Goal: Answer question/provide support: Share knowledge or assist other users

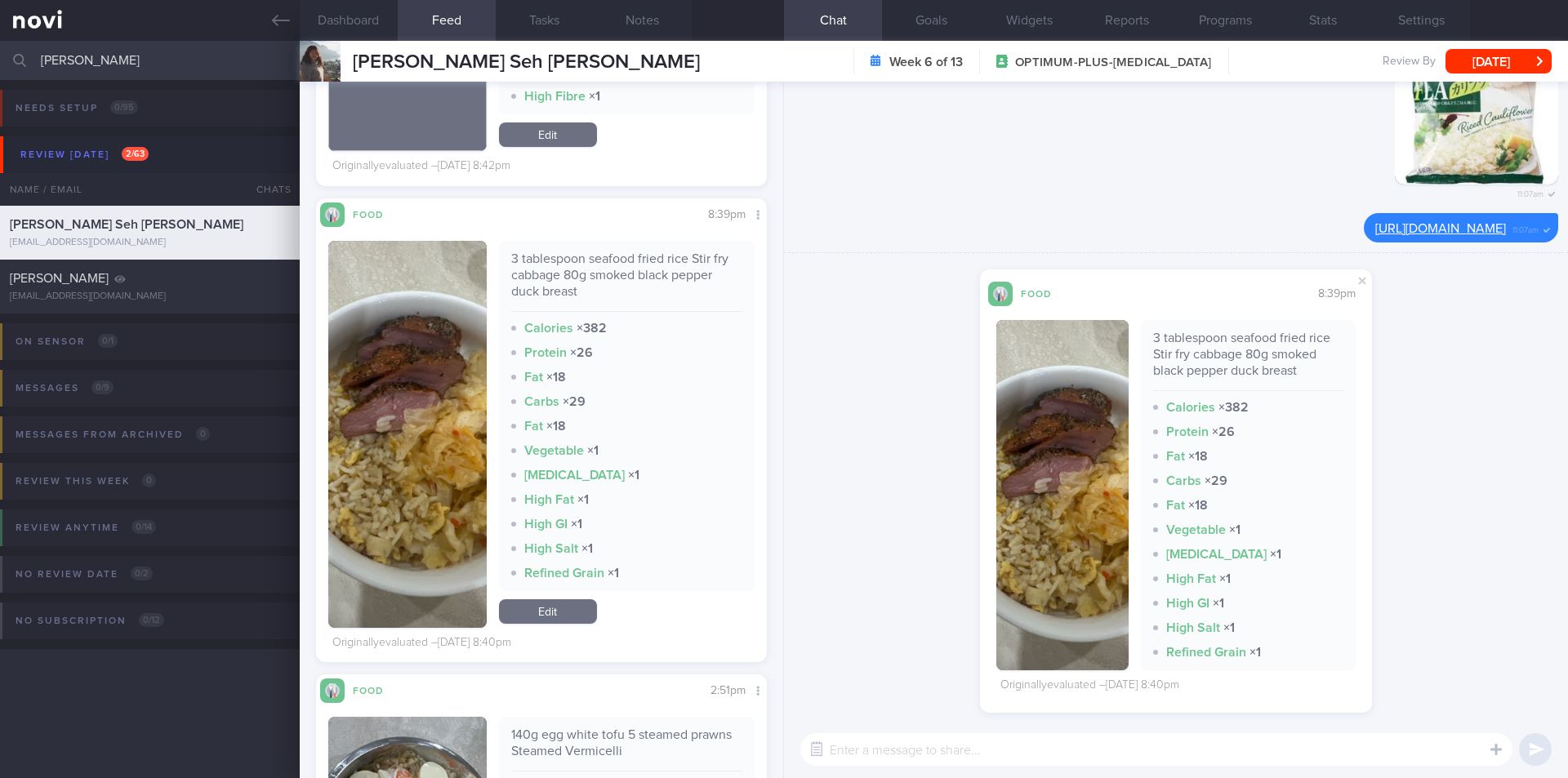
type textarea "f"
type textarea "like for this dish"
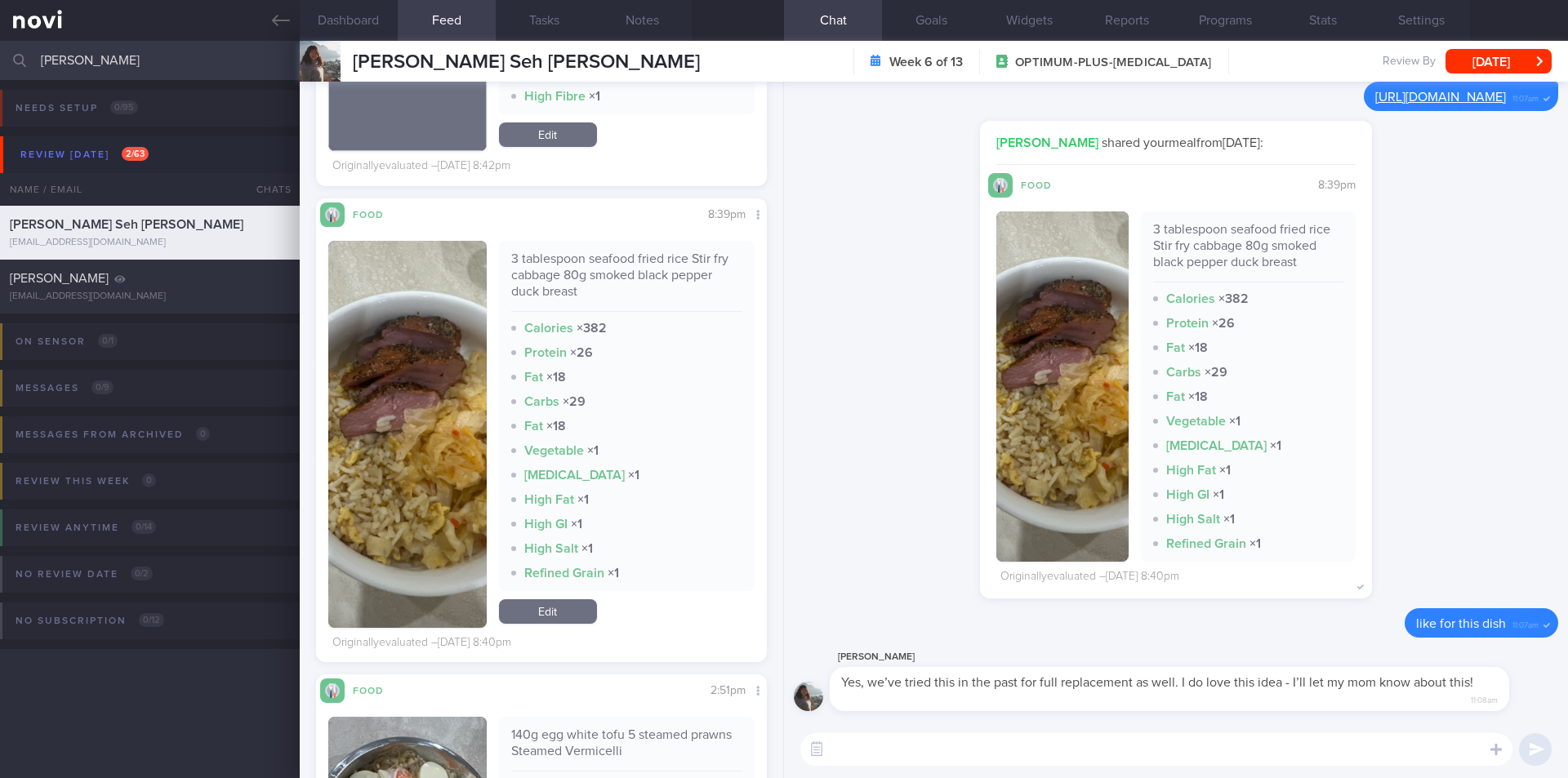
click at [1106, 751] on textarea at bounding box center [1156, 749] width 713 height 32
click at [1118, 738] on textarea at bounding box center [1156, 749] width 713 height 32
type textarea "awesome!"
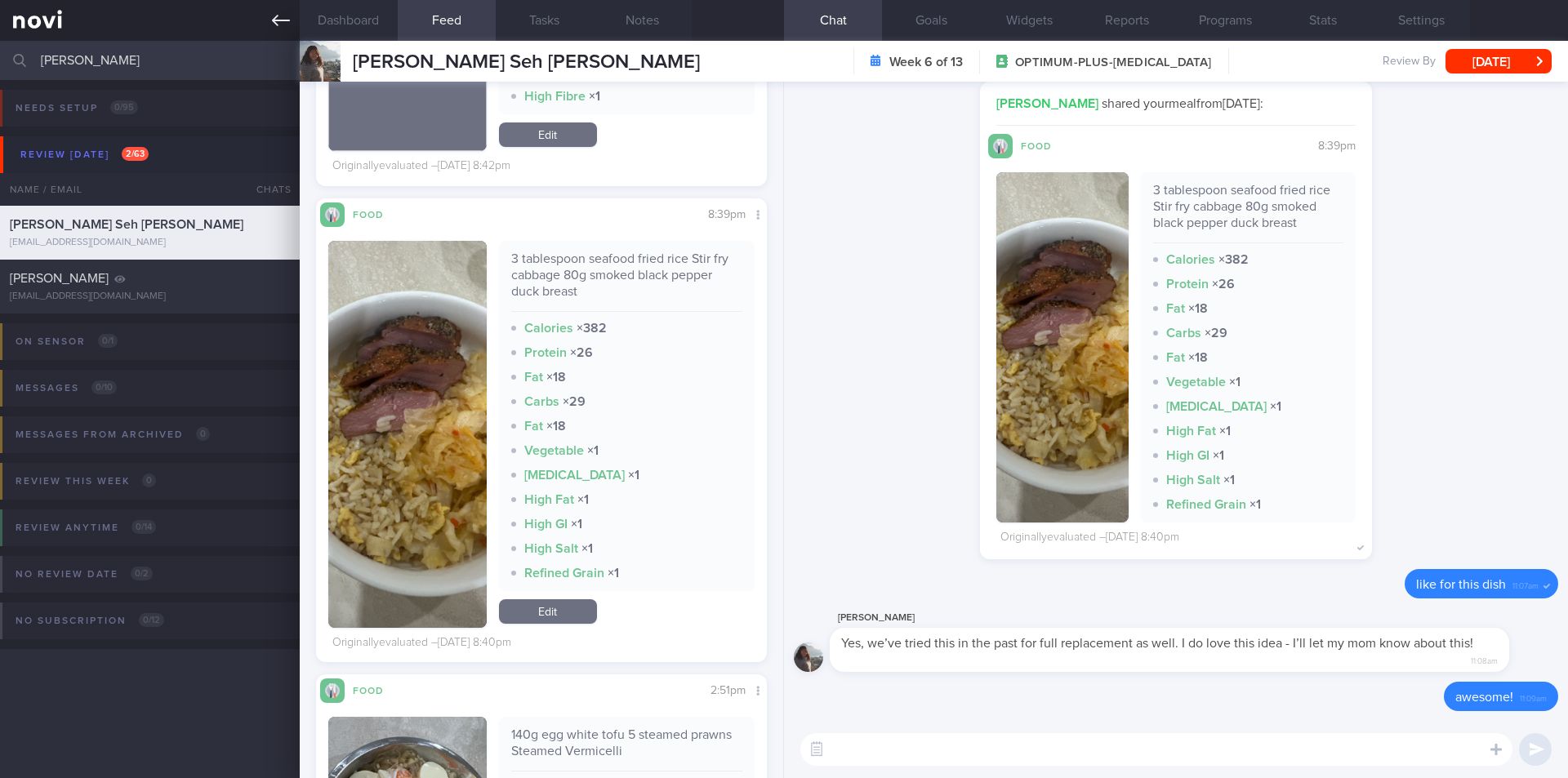
click at [267, 23] on link at bounding box center [150, 20] width 300 height 41
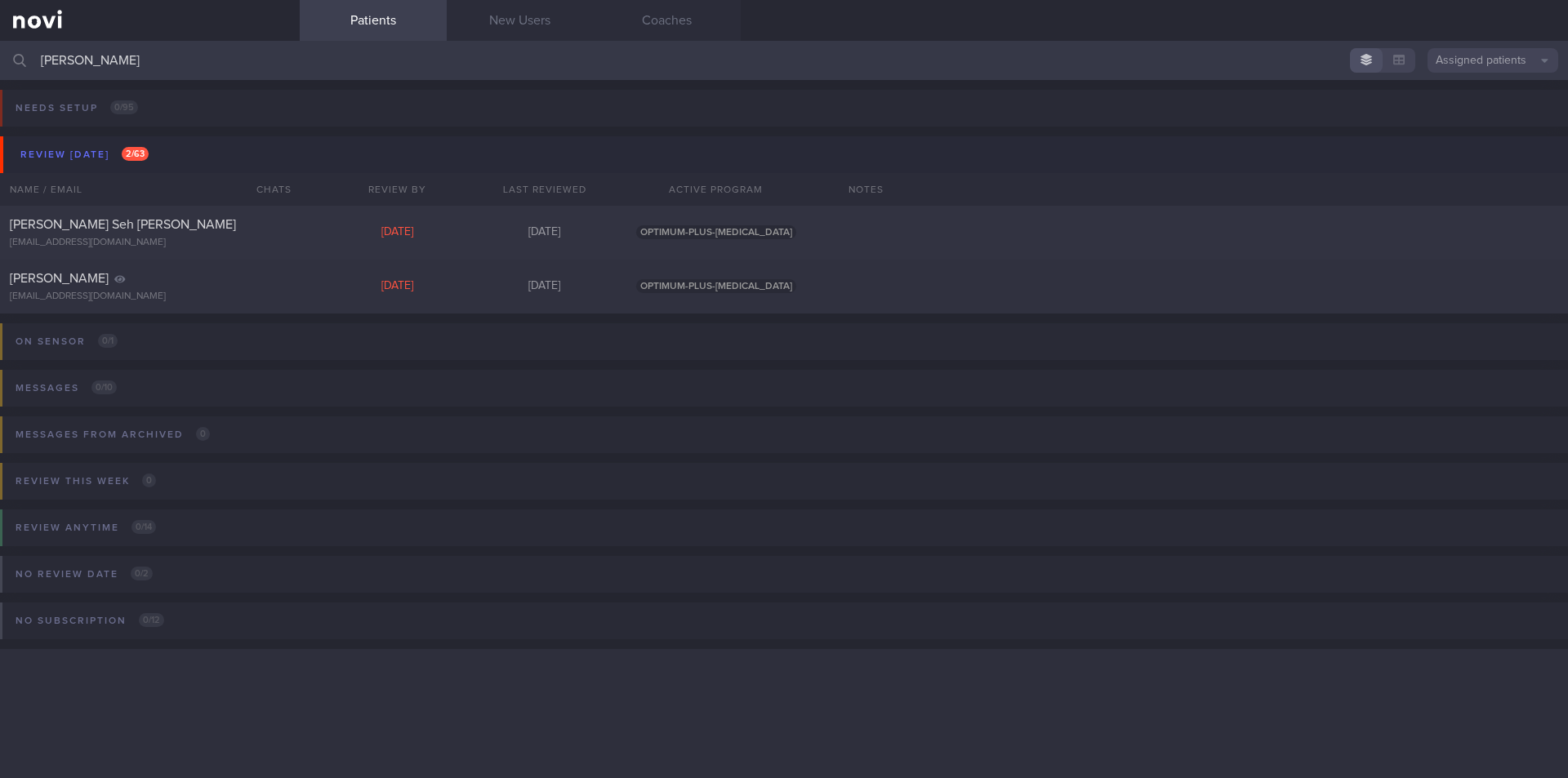
click at [96, 67] on input "[PERSON_NAME]" at bounding box center [784, 60] width 1568 height 39
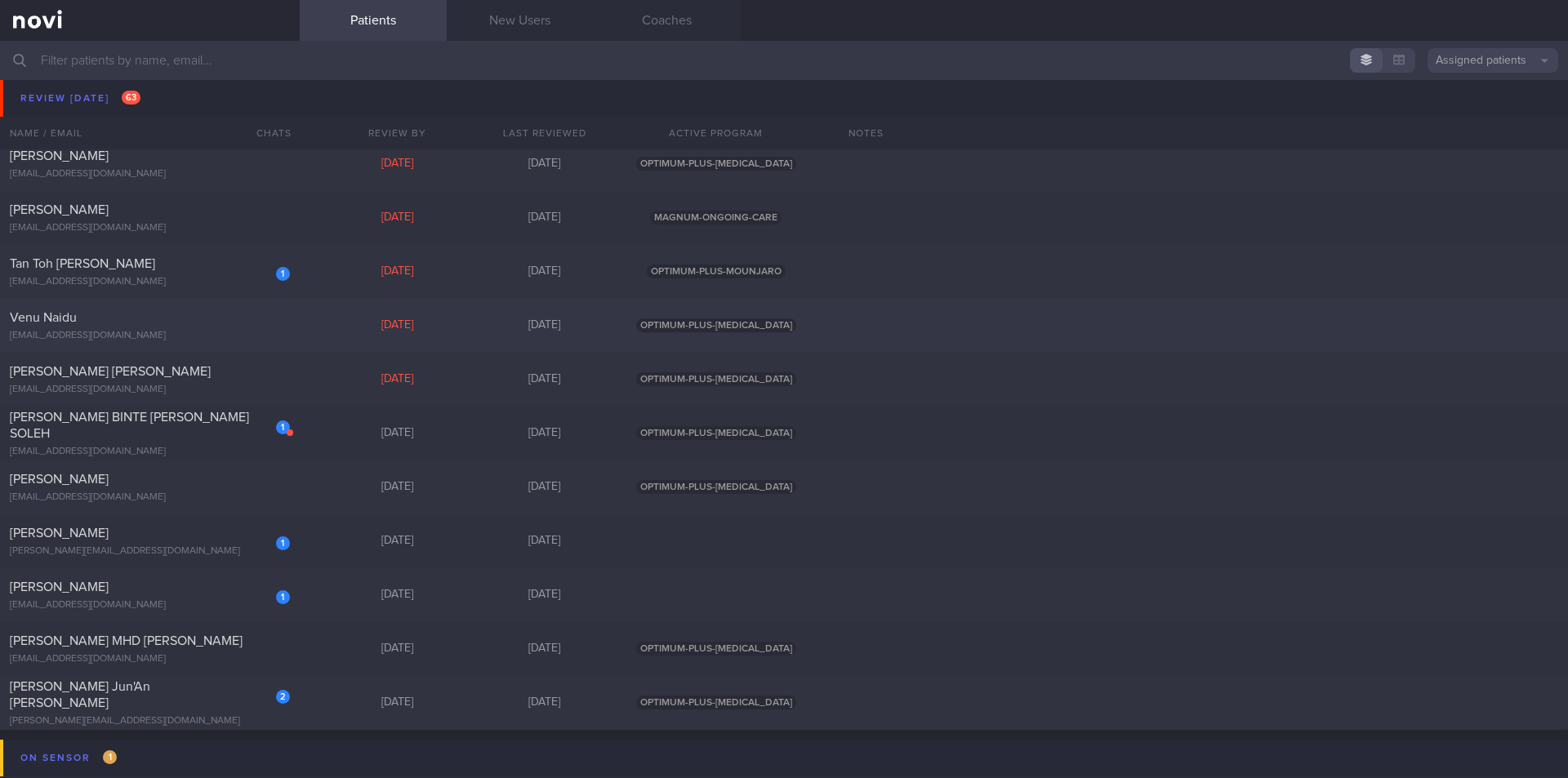
scroll to position [3021, 0]
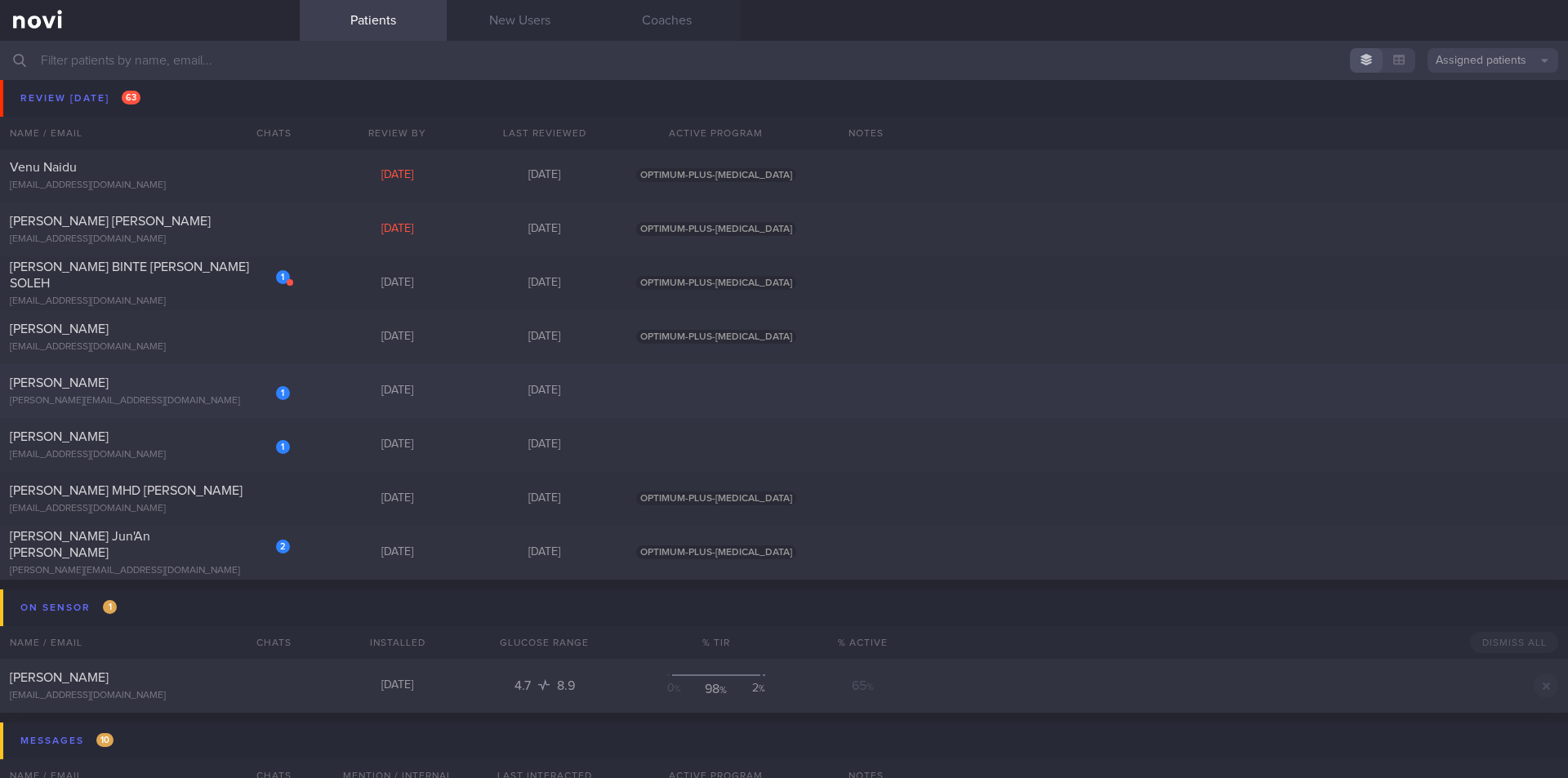
click at [134, 408] on div "1 [PERSON_NAME] [EMAIL_ADDRESS][DOMAIN_NAME] [DATE] [DATE]" at bounding box center [784, 392] width 1568 height 54
select select "8"
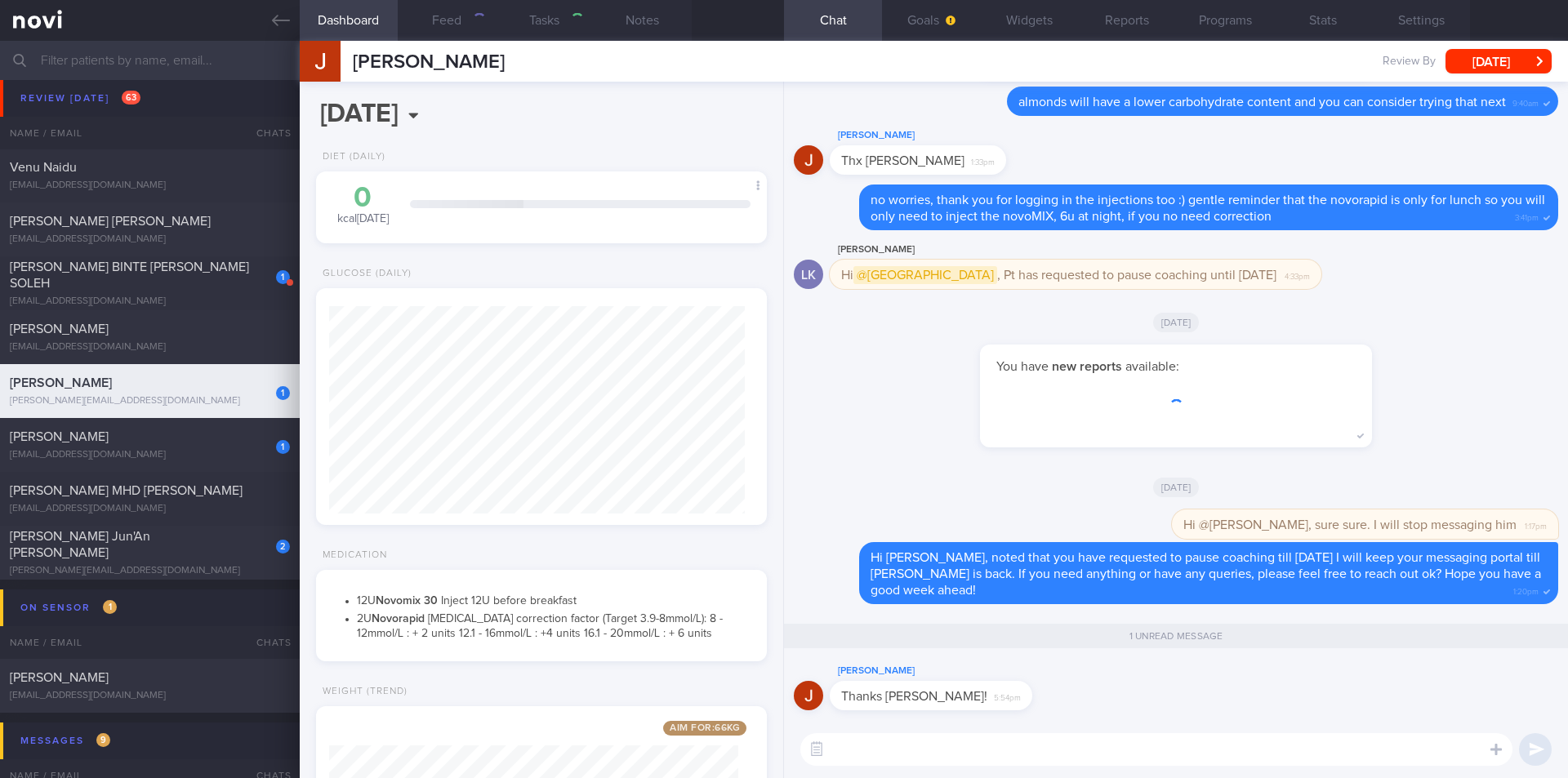
scroll to position [208, 416]
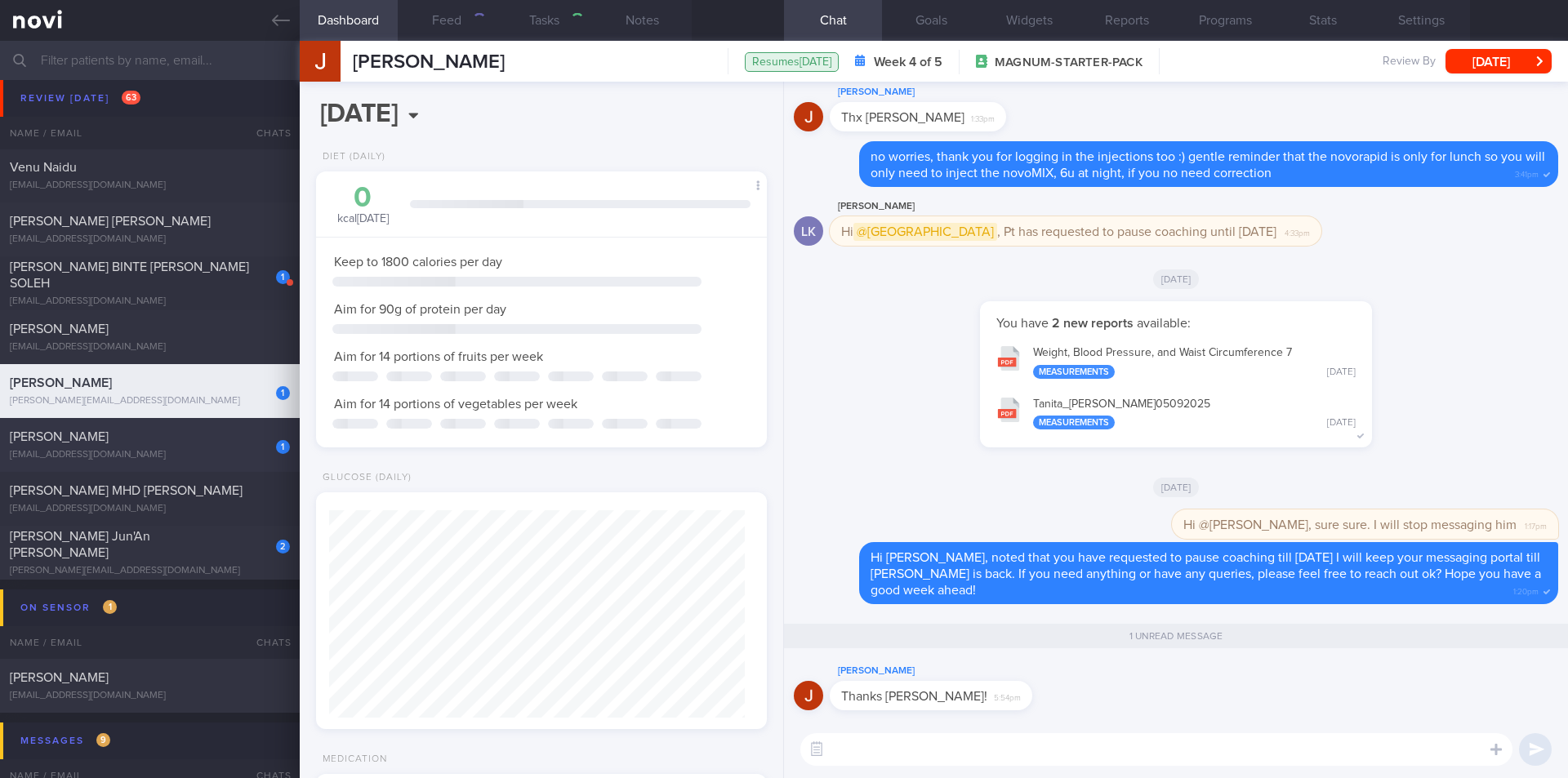
click at [112, 454] on div "[EMAIL_ADDRESS][DOMAIN_NAME]" at bounding box center [150, 456] width 280 height 12
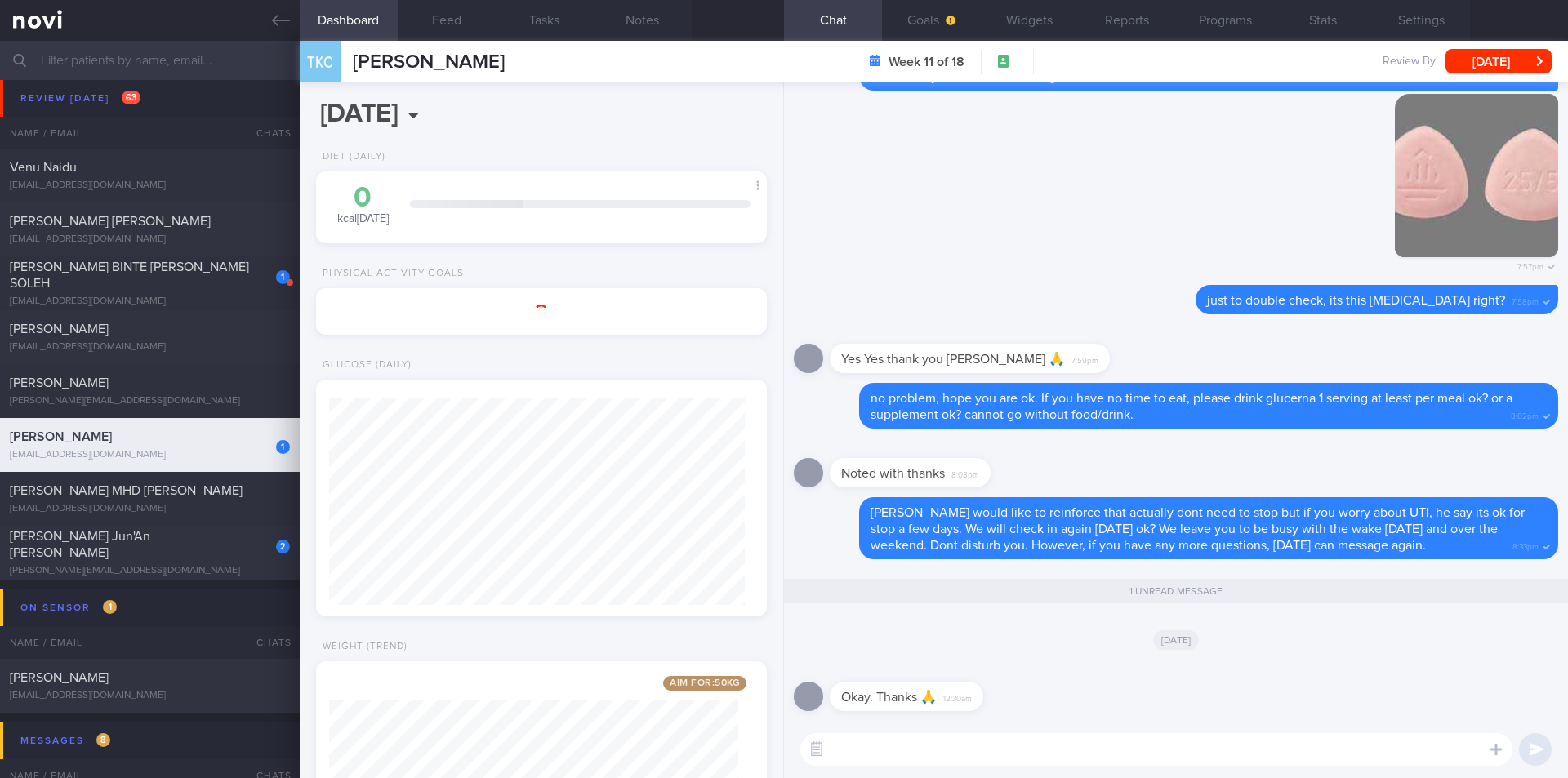
scroll to position [208, 416]
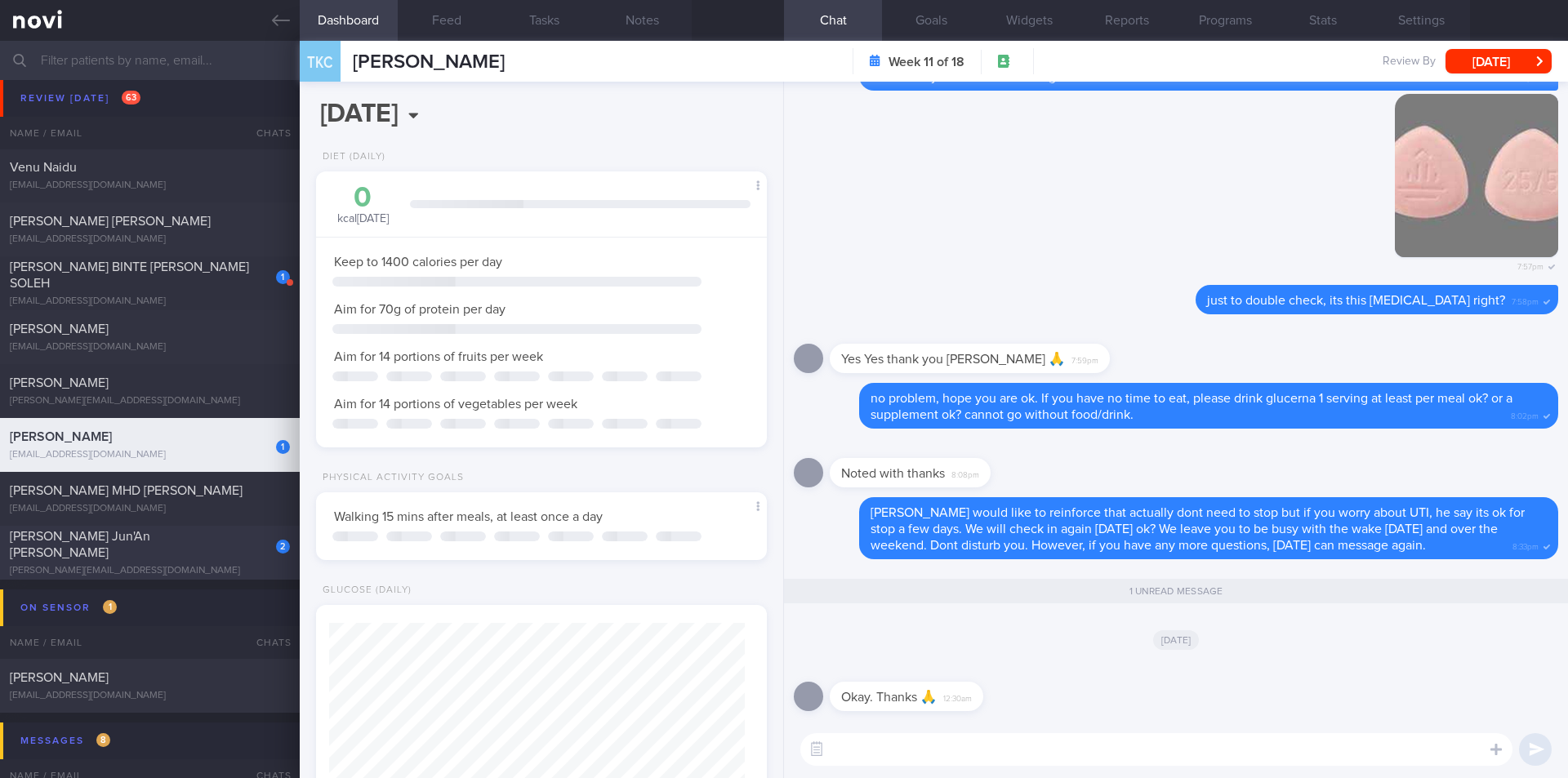
click at [153, 565] on div "[PERSON_NAME][EMAIL_ADDRESS][DOMAIN_NAME]" at bounding box center [150, 571] width 280 height 12
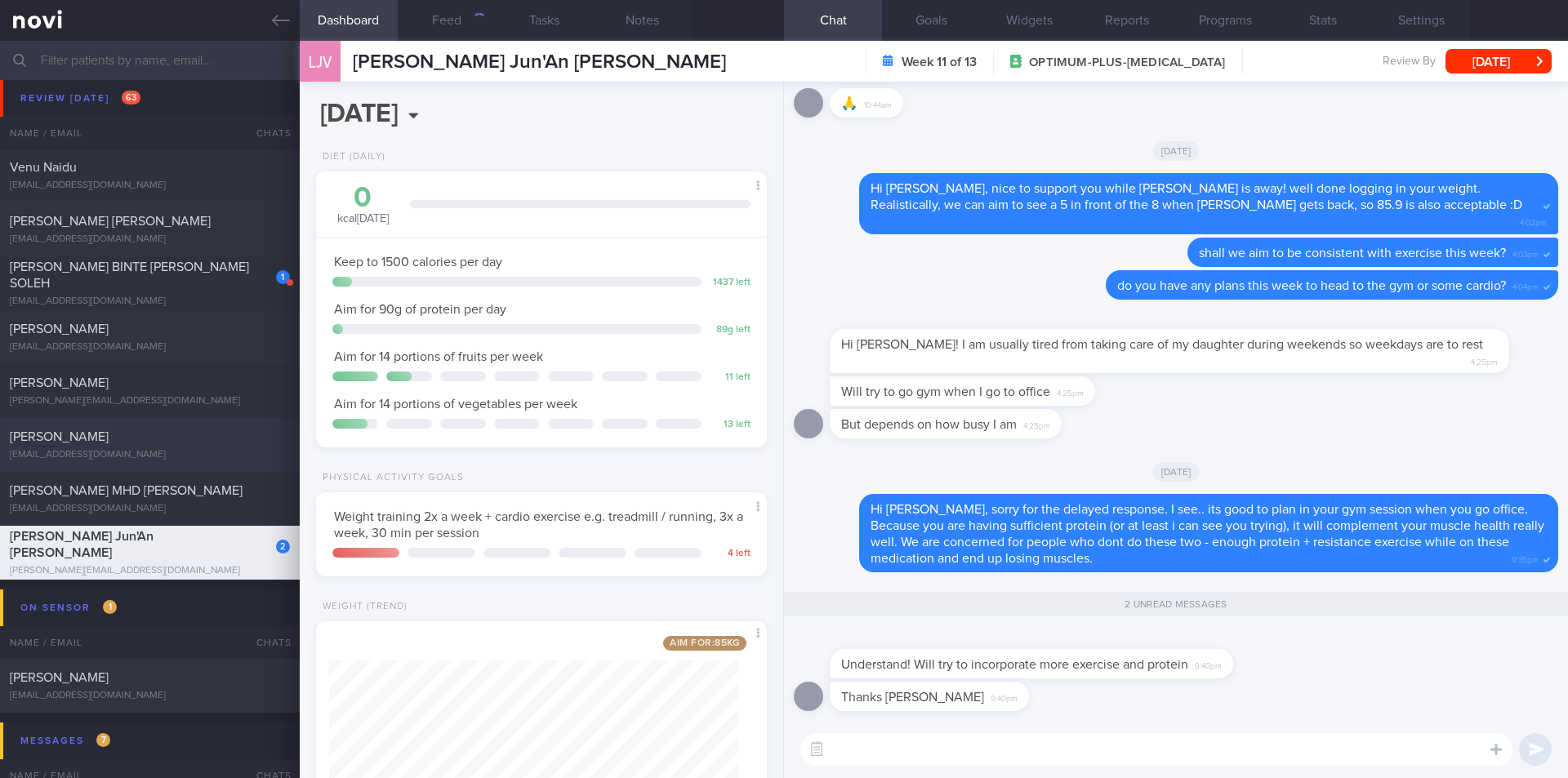
scroll to position [228, 410]
click at [928, 761] on textarea at bounding box center [1156, 749] width 713 height 32
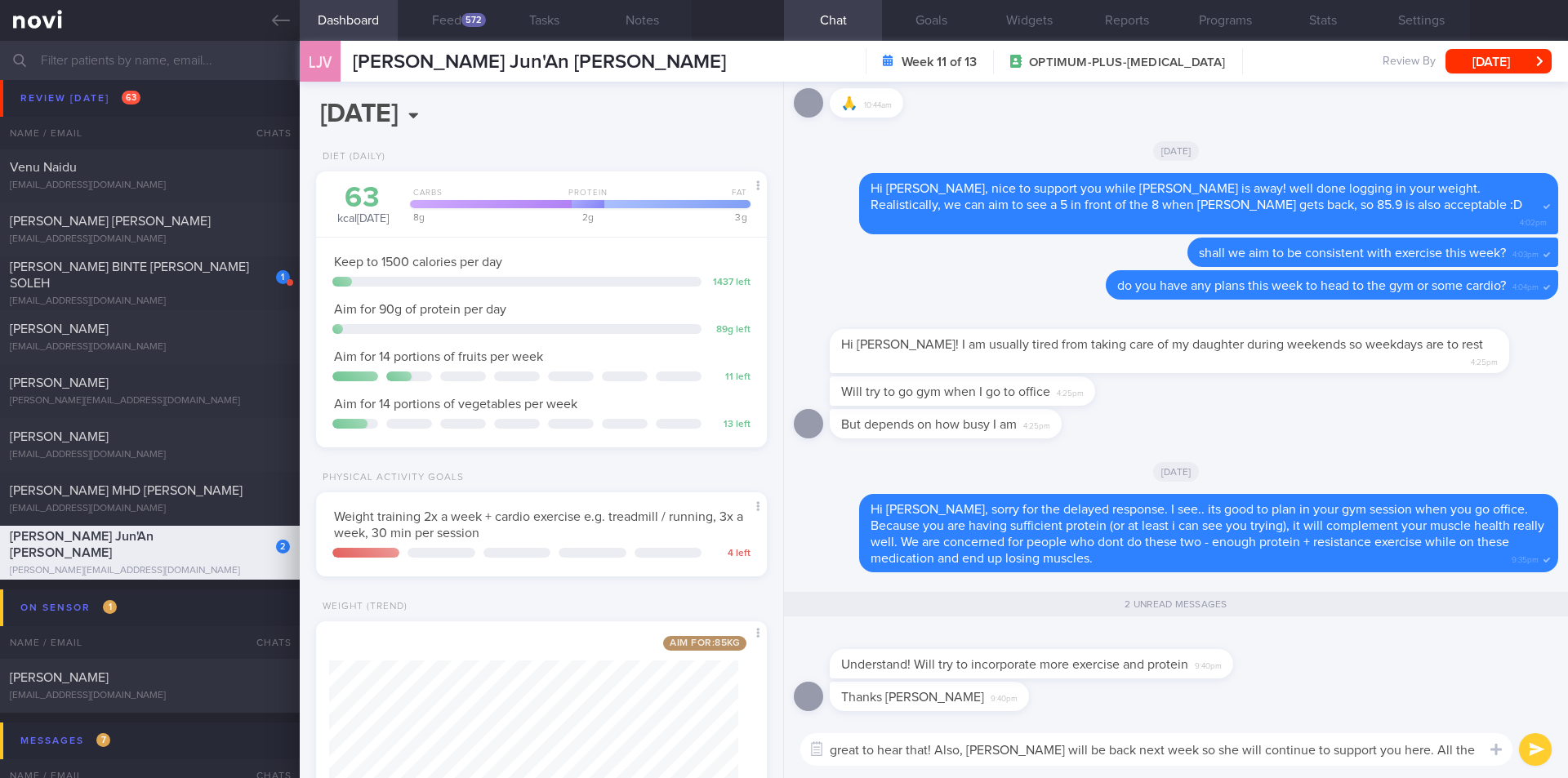
type textarea "great to hear that! Also, [PERSON_NAME] will be back next week so she will cont…"
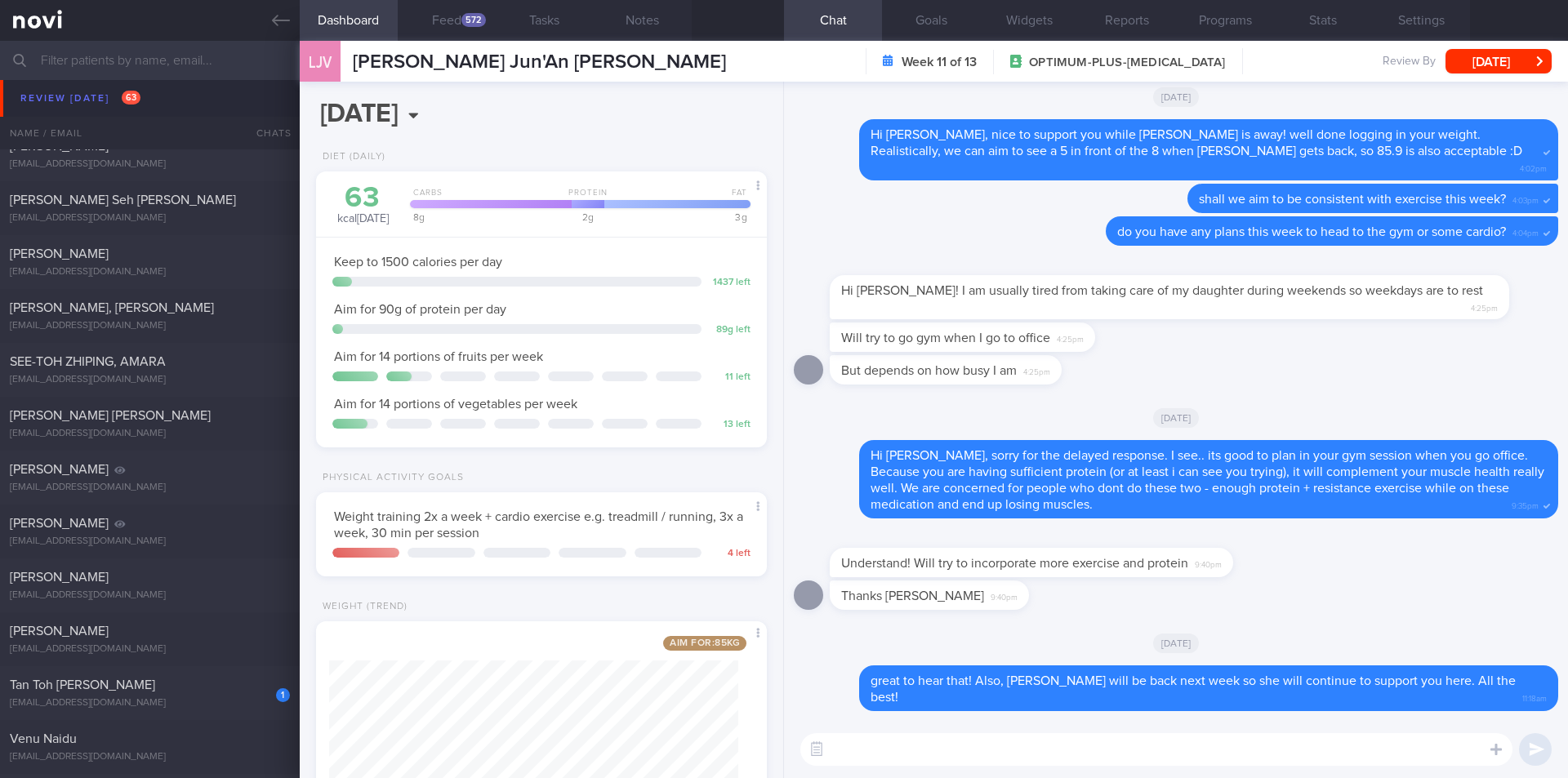
scroll to position [2368, 0]
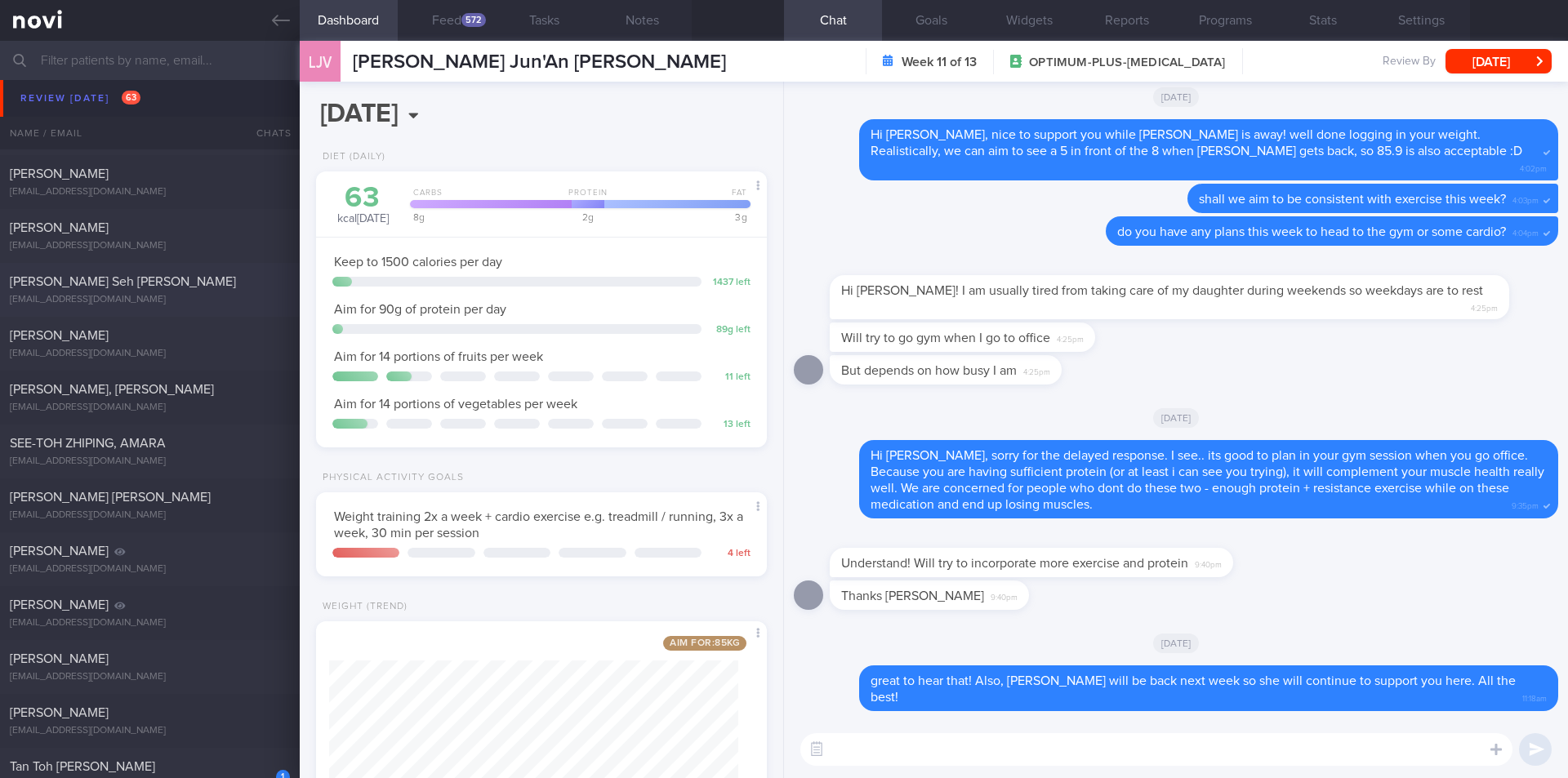
click at [138, 285] on div "[PERSON_NAME] Seh [PERSON_NAME]" at bounding box center [147, 281] width 276 height 17
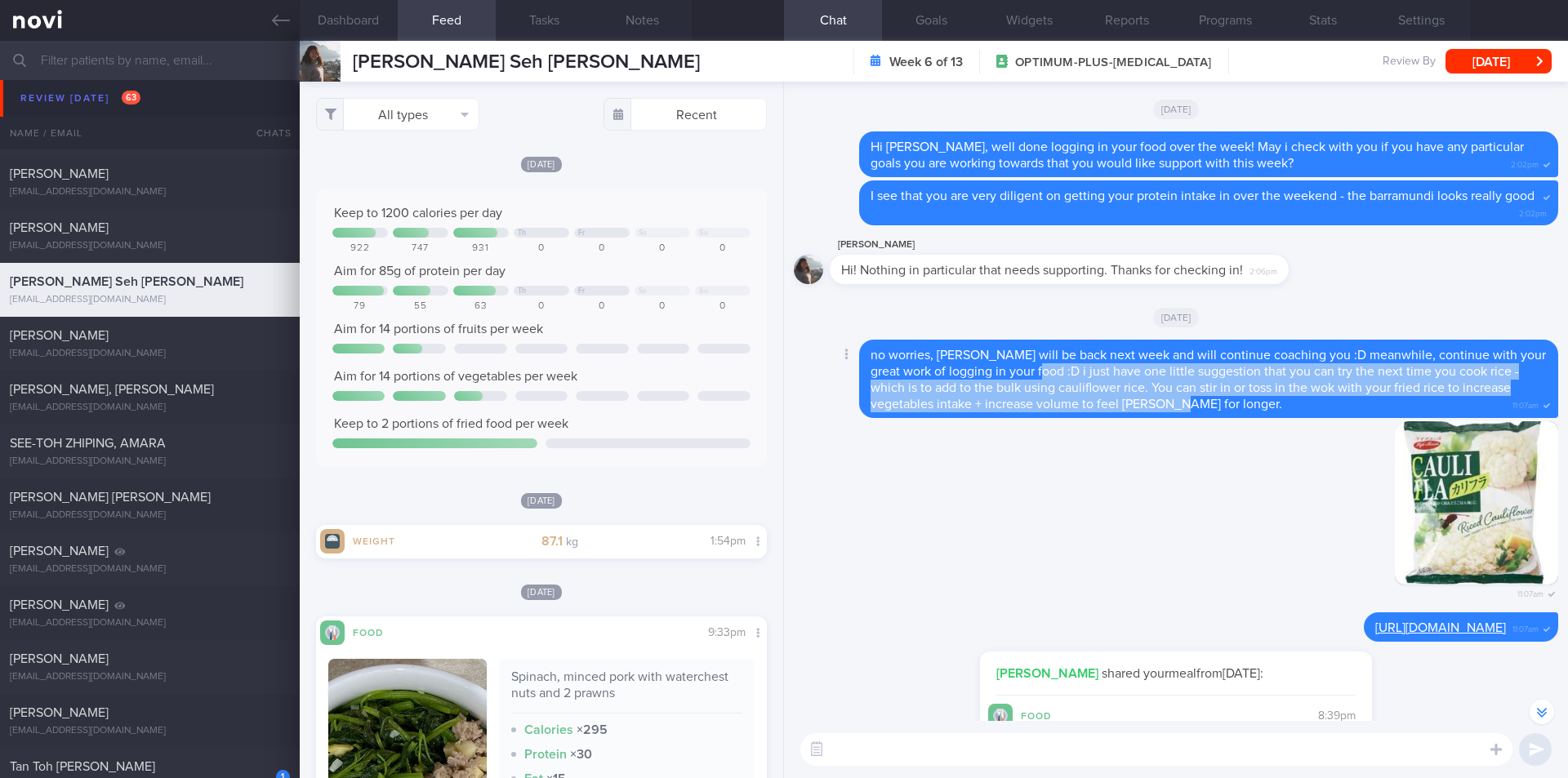
drag, startPoint x: 1139, startPoint y: 389, endPoint x: 1051, endPoint y: 358, distance: 93.3
click at [1051, 358] on span "no worries, [PERSON_NAME] will be back next week and will continue coaching you…" at bounding box center [1208, 379] width 676 height 62
copy span "i just have one little suggestion that you can try the next time you cook rice …"
drag, startPoint x: 1132, startPoint y: 352, endPoint x: 1124, endPoint y: 359, distance: 10.6
click at [1130, 351] on span "no worries, [PERSON_NAME] will be back next week and will continue coaching you…" at bounding box center [1208, 379] width 676 height 62
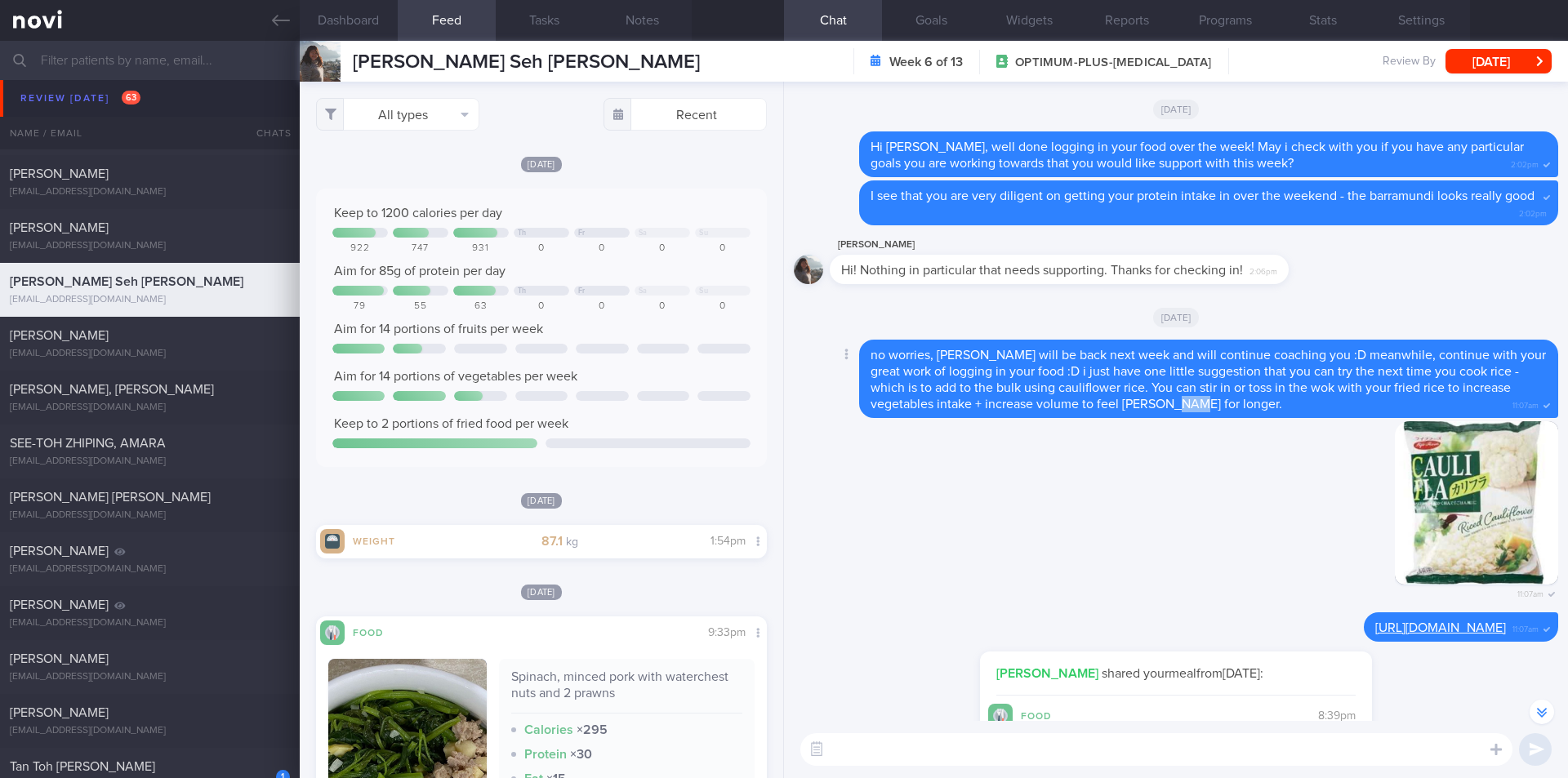
drag, startPoint x: 1156, startPoint y: 385, endPoint x: 1132, endPoint y: 386, distance: 24.0
click at [1132, 386] on div "no worries, [PERSON_NAME] will be back next week and will continue coaching you…" at bounding box center [1209, 378] width 699 height 78
click at [1153, 390] on div "no worries, [PERSON_NAME] will be back next week and will continue coaching you…" at bounding box center [1209, 378] width 699 height 78
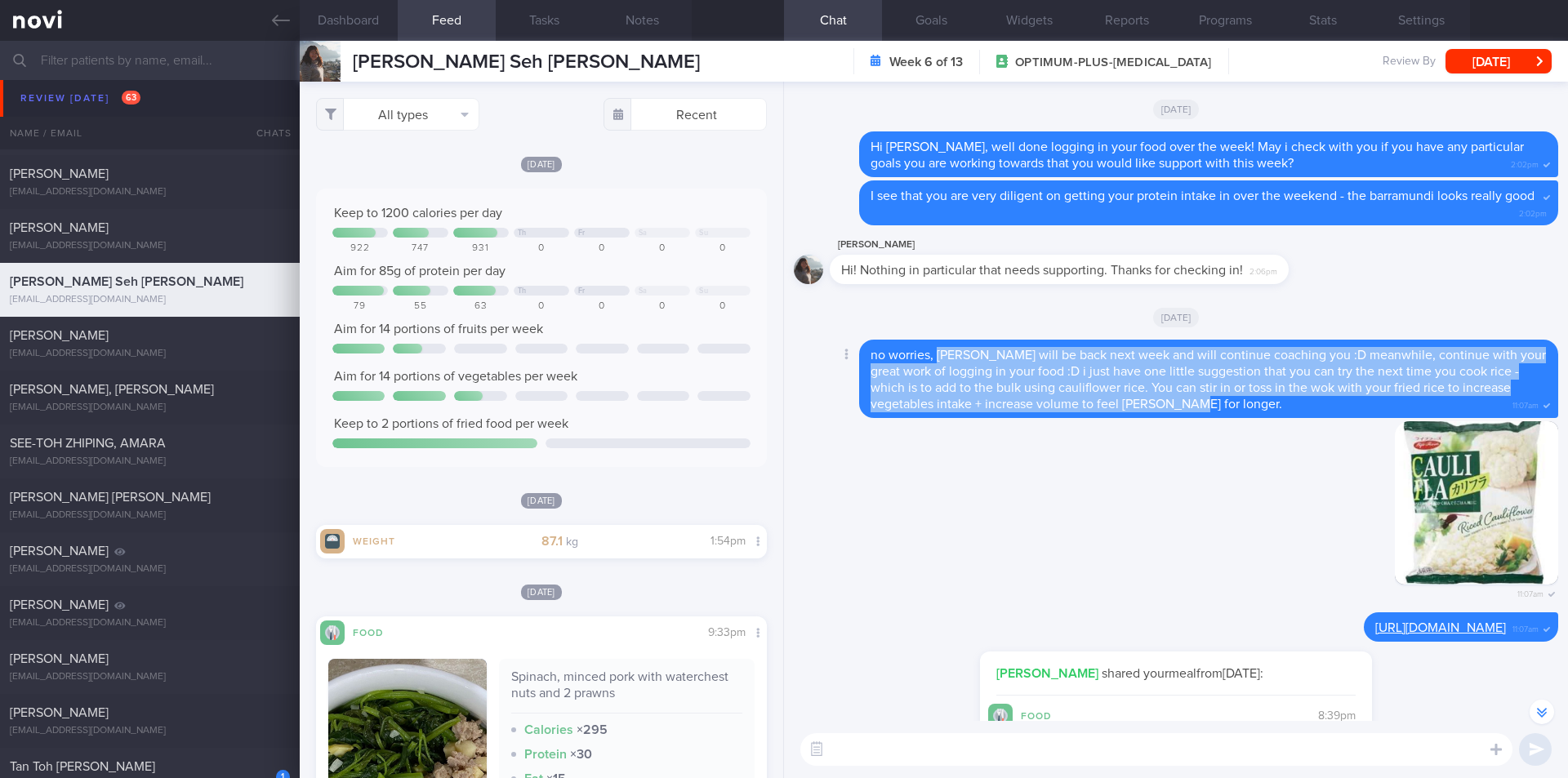
drag, startPoint x: 1146, startPoint y: 390, endPoint x: 938, endPoint y: 340, distance: 213.9
click at [938, 349] on span "no worries, [PERSON_NAME] will be back next week and will continue coaching you…" at bounding box center [1208, 379] width 676 height 62
copy span "[PERSON_NAME] will be back next week and will continue coaching you :D meanwhil…"
